Goal: Information Seeking & Learning: Learn about a topic

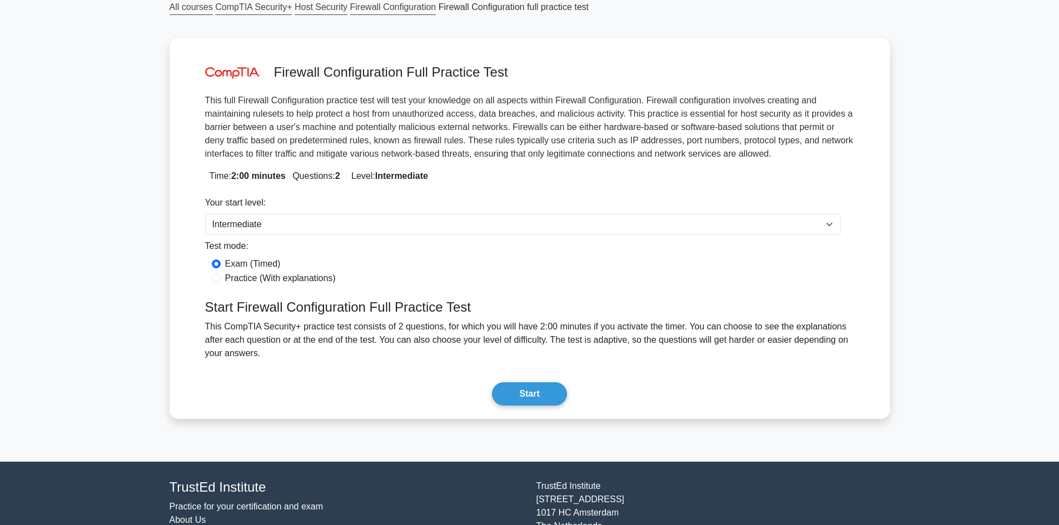
scroll to position [86, 0]
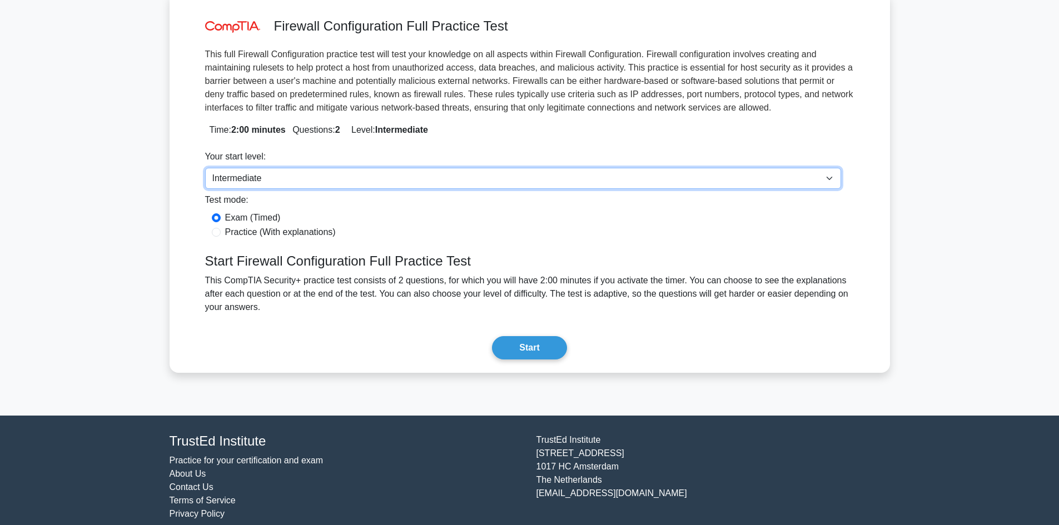
click at [388, 178] on select "Beginner Intermediate Expert" at bounding box center [523, 178] width 636 height 21
click at [205, 168] on select "Beginner Intermediate Expert" at bounding box center [523, 178] width 636 height 21
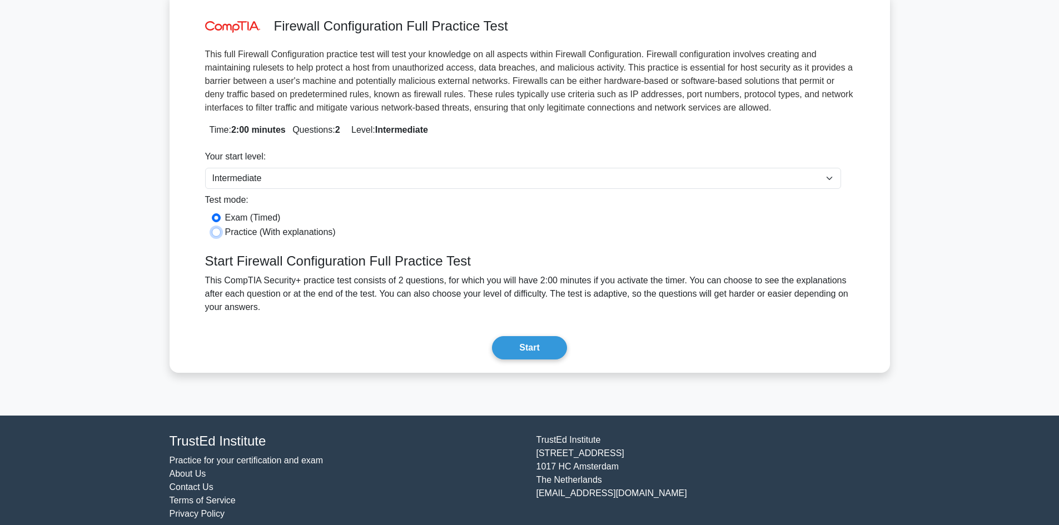
click at [219, 232] on input "Practice (With explanations)" at bounding box center [216, 232] width 9 height 9
radio input "true"
click at [542, 336] on button "Start" at bounding box center [529, 347] width 74 height 23
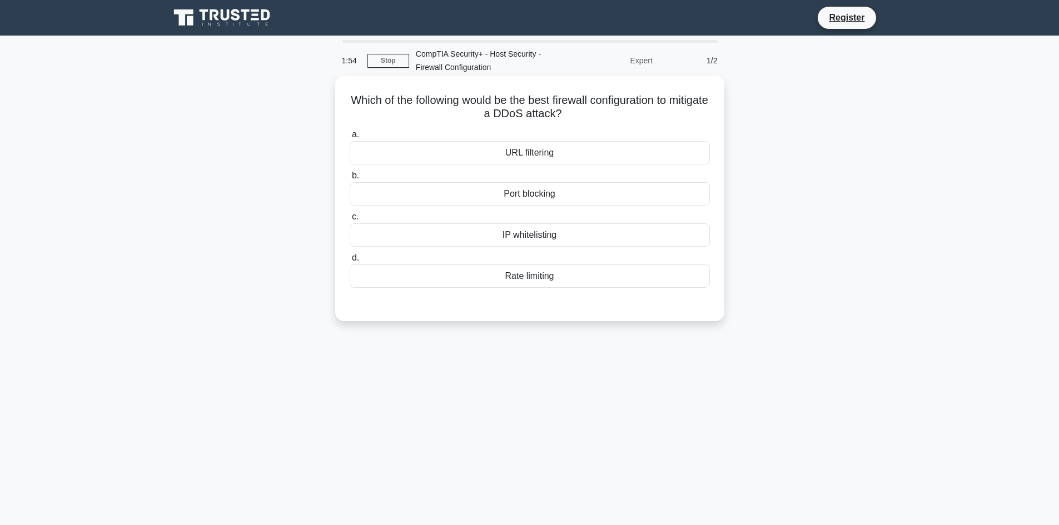
click at [606, 153] on div "URL filtering" at bounding box center [530, 152] width 360 height 23
click at [350, 138] on input "a. URL filtering" at bounding box center [350, 134] width 0 height 7
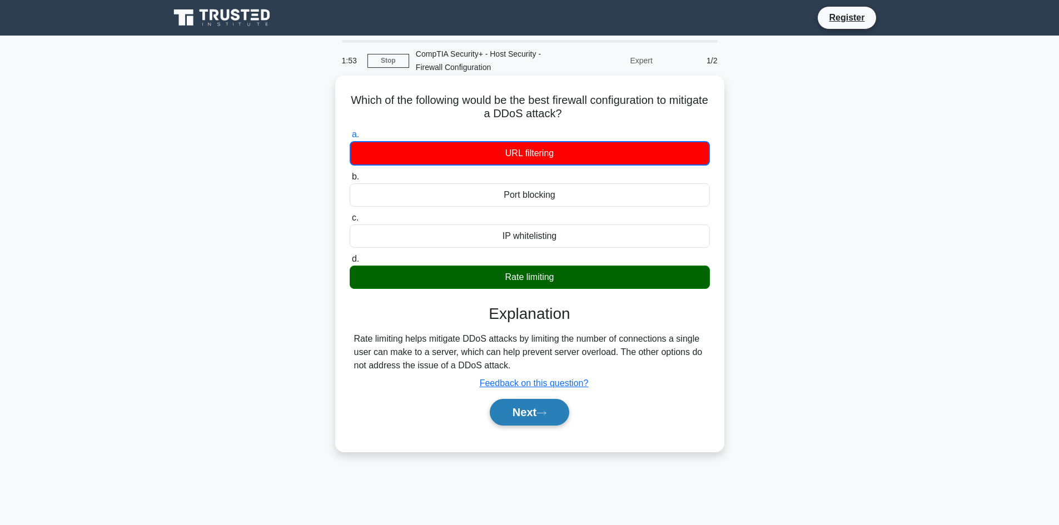
click at [550, 407] on button "Next" at bounding box center [529, 412] width 79 height 27
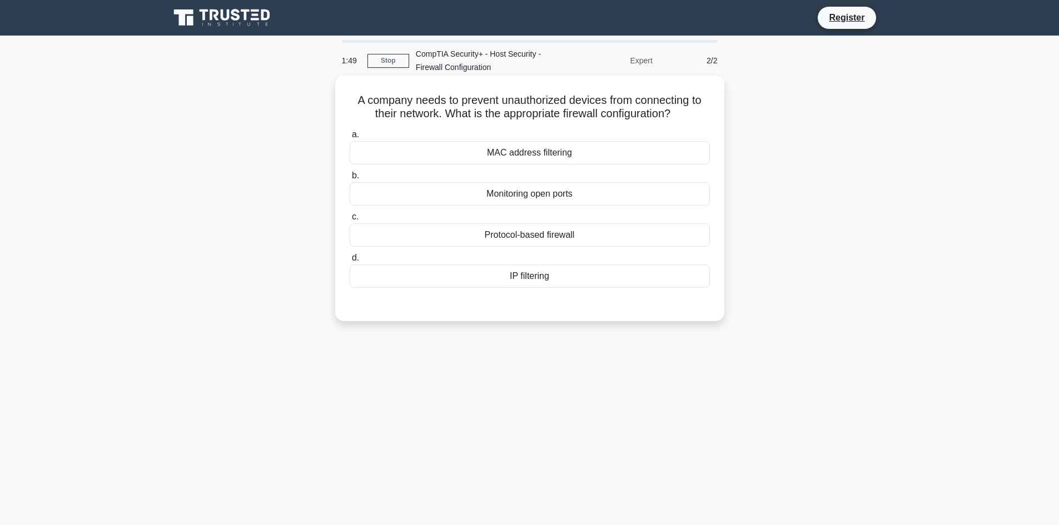
click at [546, 150] on div "MAC address filtering" at bounding box center [530, 152] width 360 height 23
click at [350, 138] on input "a. MAC address filtering" at bounding box center [350, 134] width 0 height 7
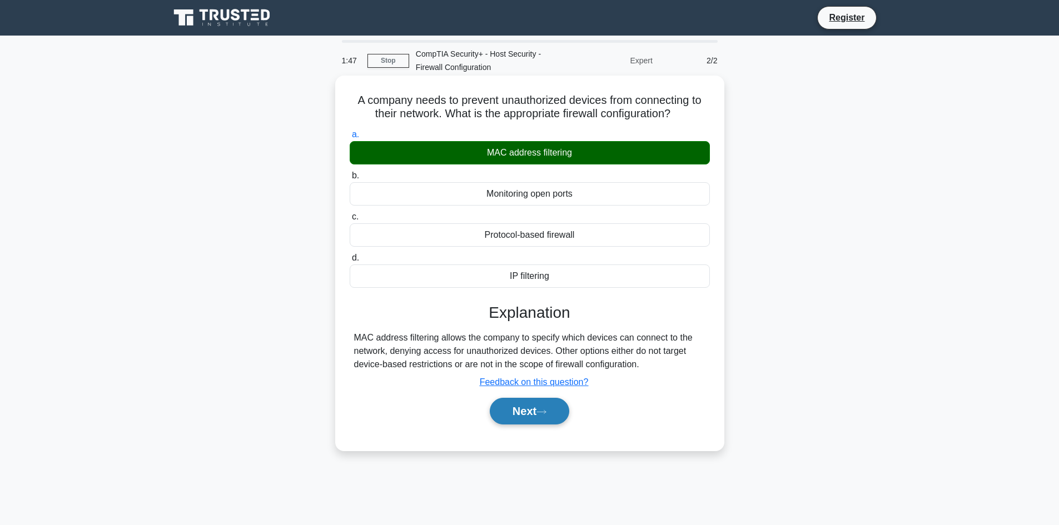
click at [555, 415] on button "Next" at bounding box center [529, 411] width 79 height 27
